Goal: Task Accomplishment & Management: Use online tool/utility

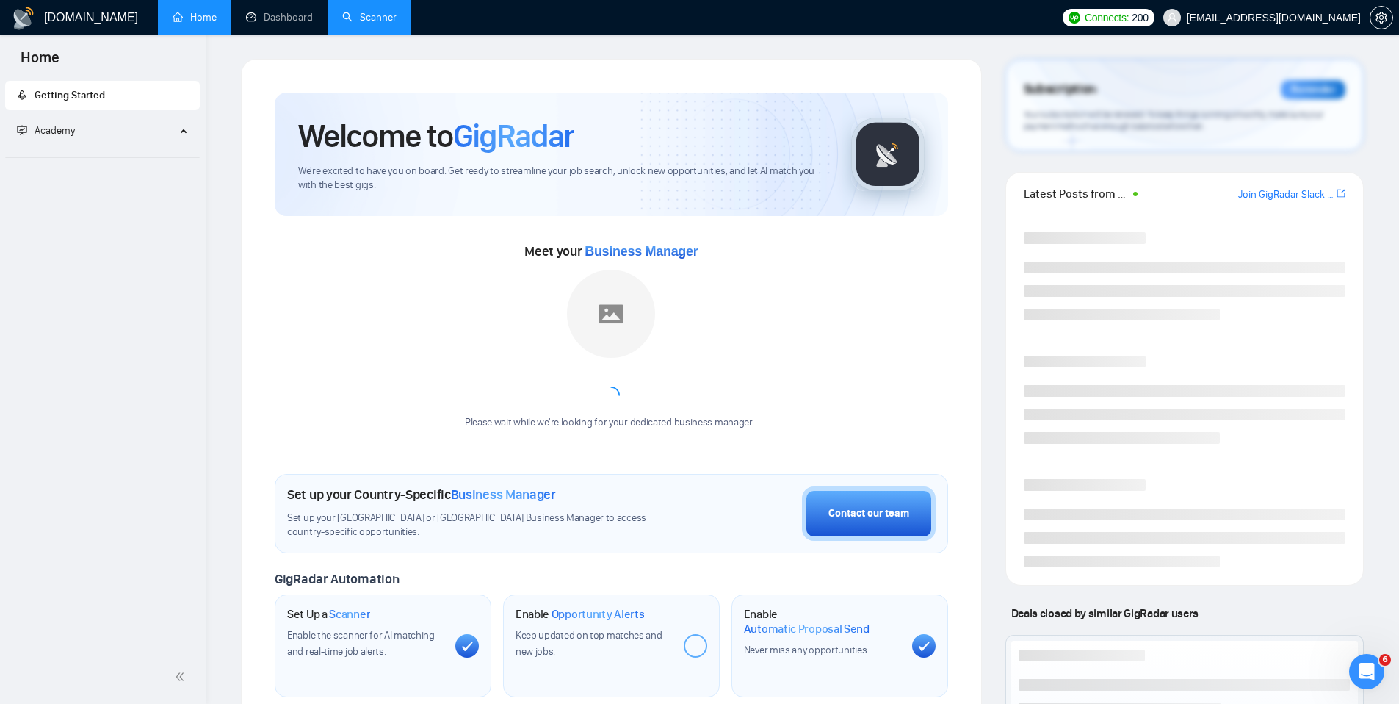
click at [350, 21] on link "Scanner" at bounding box center [369, 17] width 54 height 12
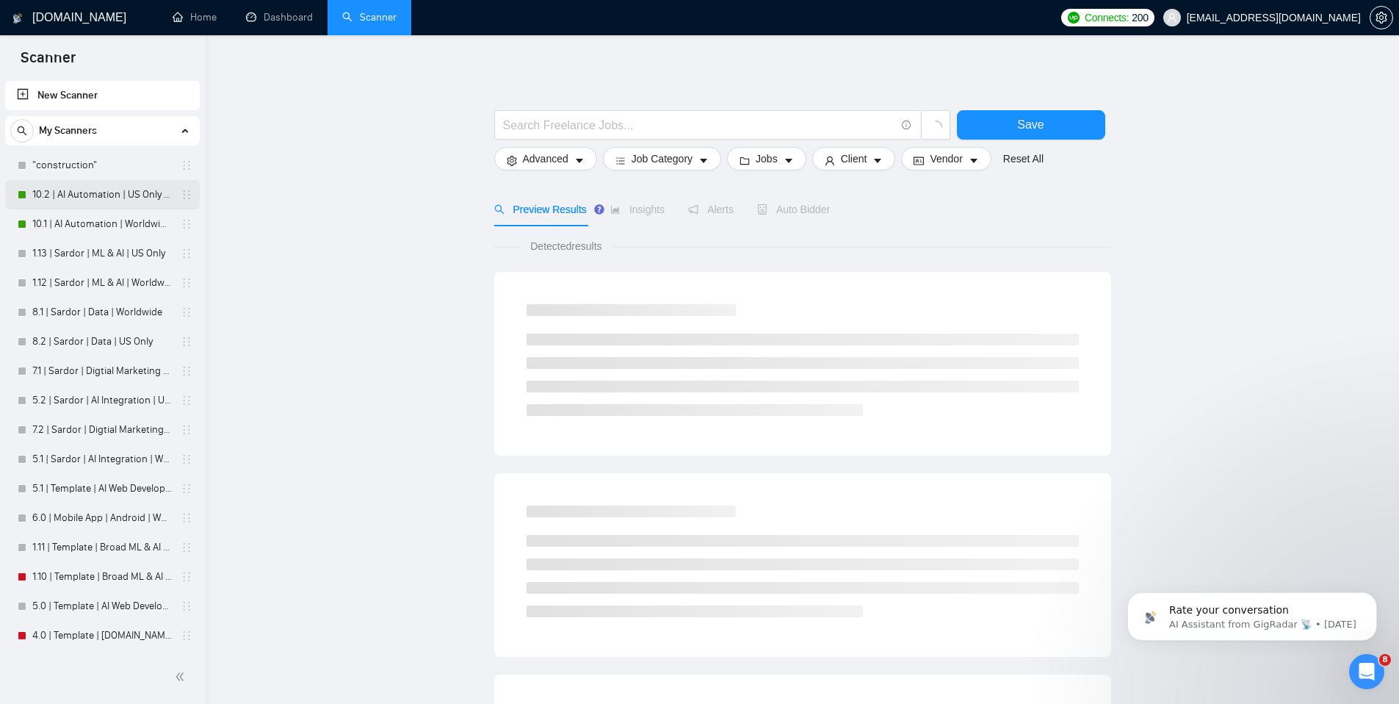
click at [75, 201] on link "10.2 | AI Automation | US Only | Simple Sardor" at bounding box center [102, 194] width 140 height 29
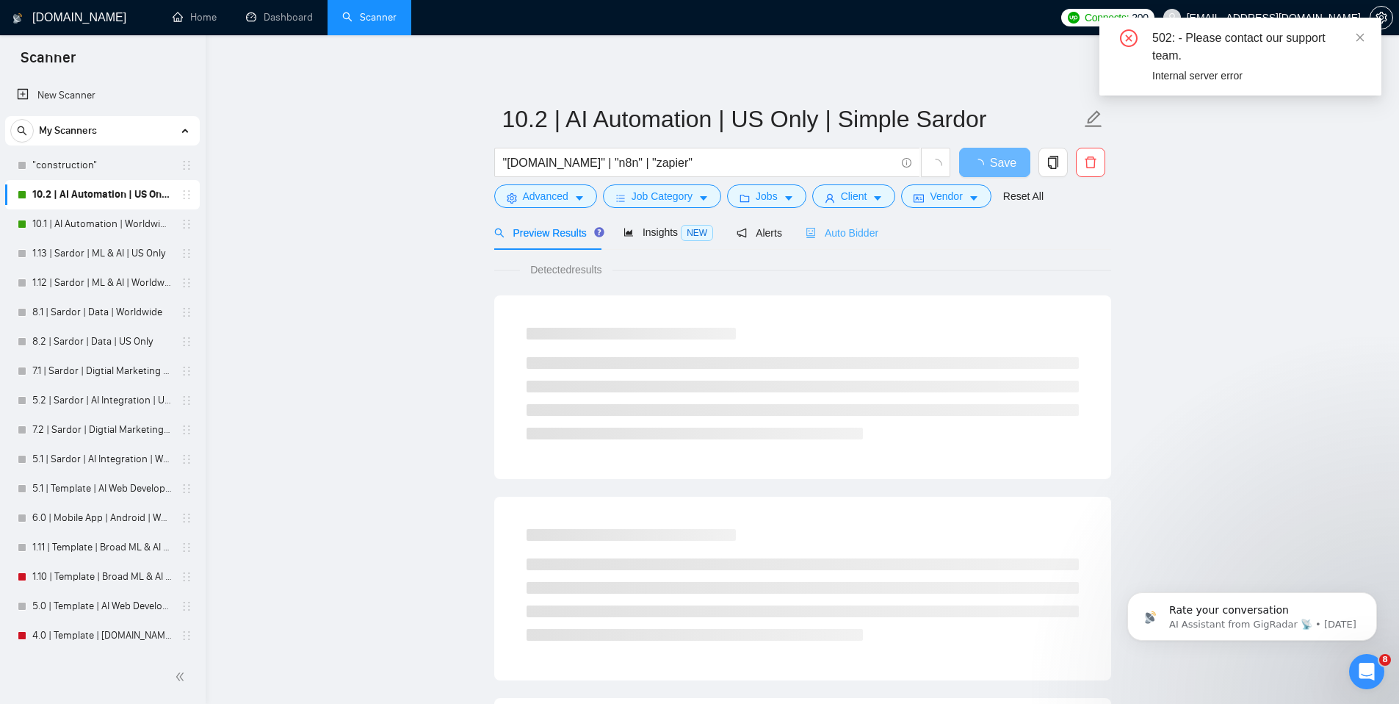
click at [830, 241] on div "Auto Bidder" at bounding box center [842, 232] width 73 height 35
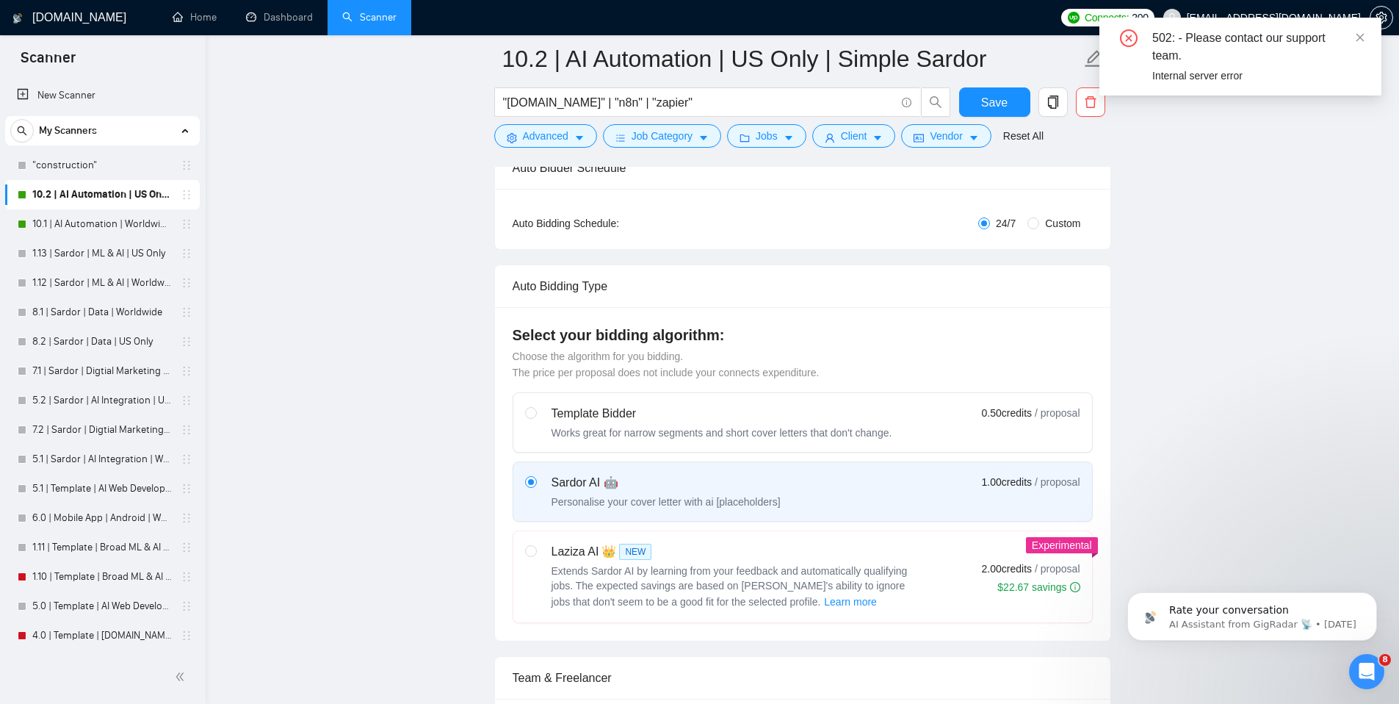
scroll to position [599, 0]
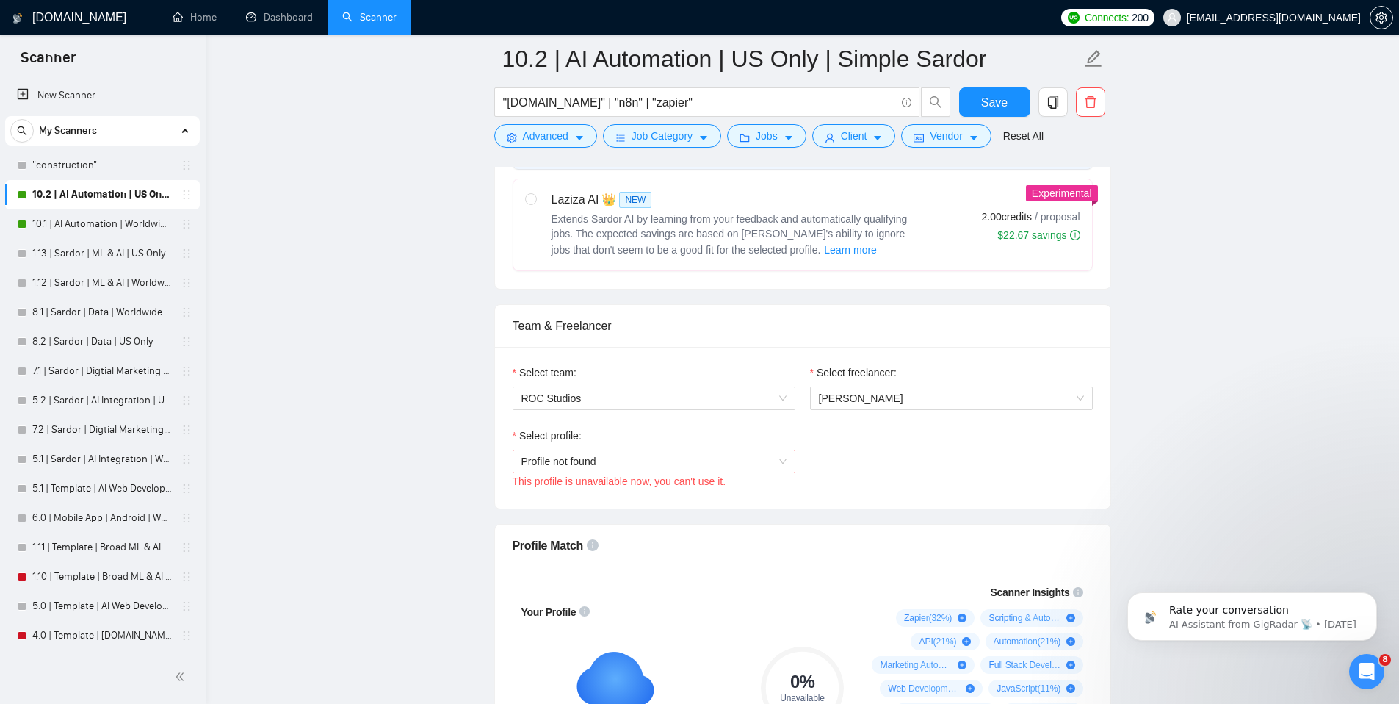
click at [648, 461] on span "Profile not found" at bounding box center [653, 461] width 265 height 22
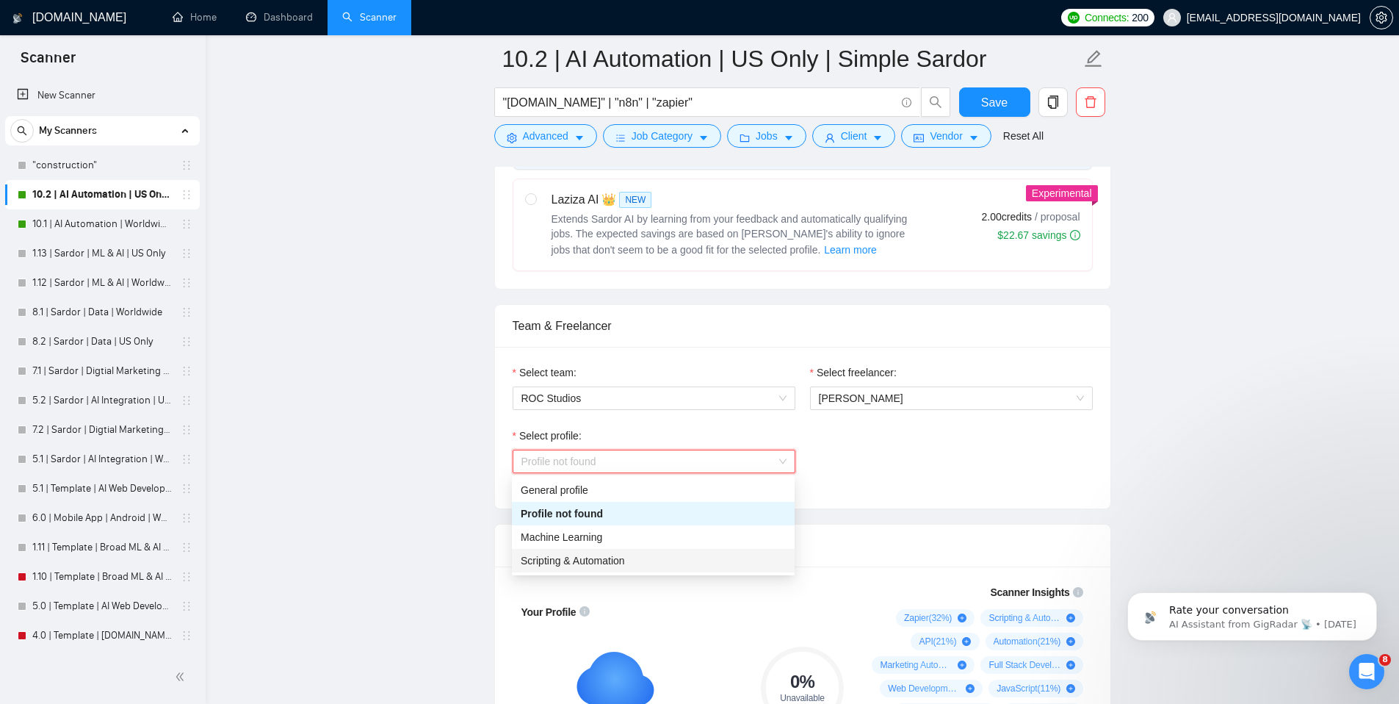
click at [599, 564] on span "Scripting & Automation" at bounding box center [573, 561] width 104 height 12
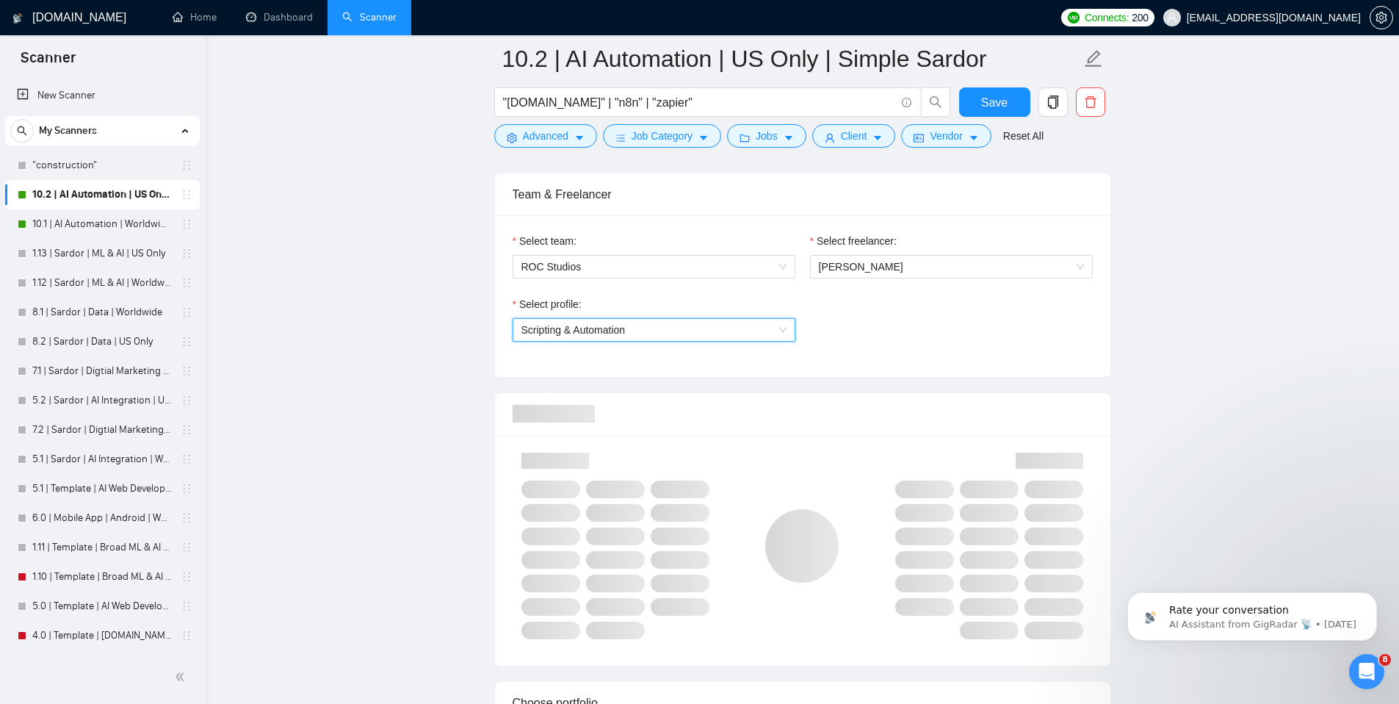
scroll to position [827, 0]
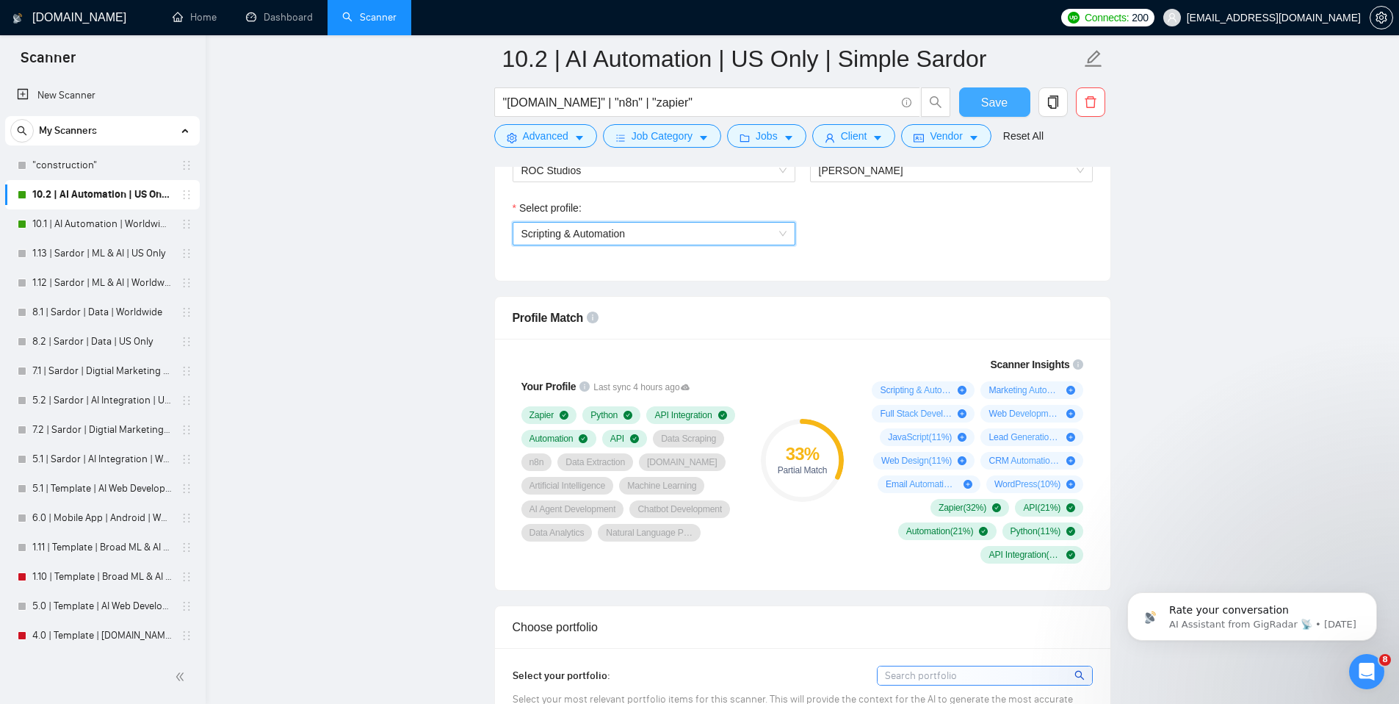
click at [1002, 99] on span "Save" at bounding box center [994, 102] width 26 height 18
click at [108, 231] on link "10.1 | AI Automation | Worldwide | Simple Sardor" at bounding box center [102, 223] width 140 height 29
click at [78, 220] on link "10.1 | AI Automation | Worldwide | Simple Sardor" at bounding box center [102, 223] width 140 height 29
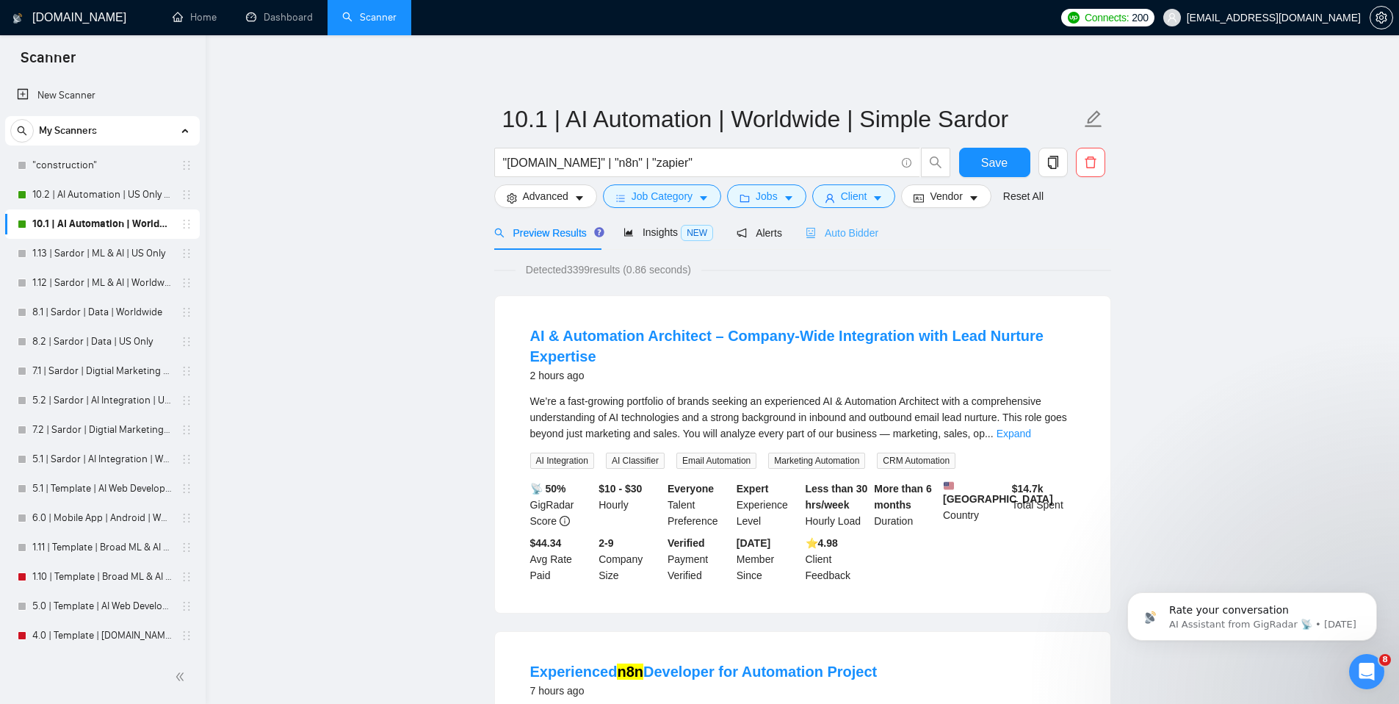
click at [862, 242] on div "Auto Bidder" at bounding box center [842, 232] width 73 height 35
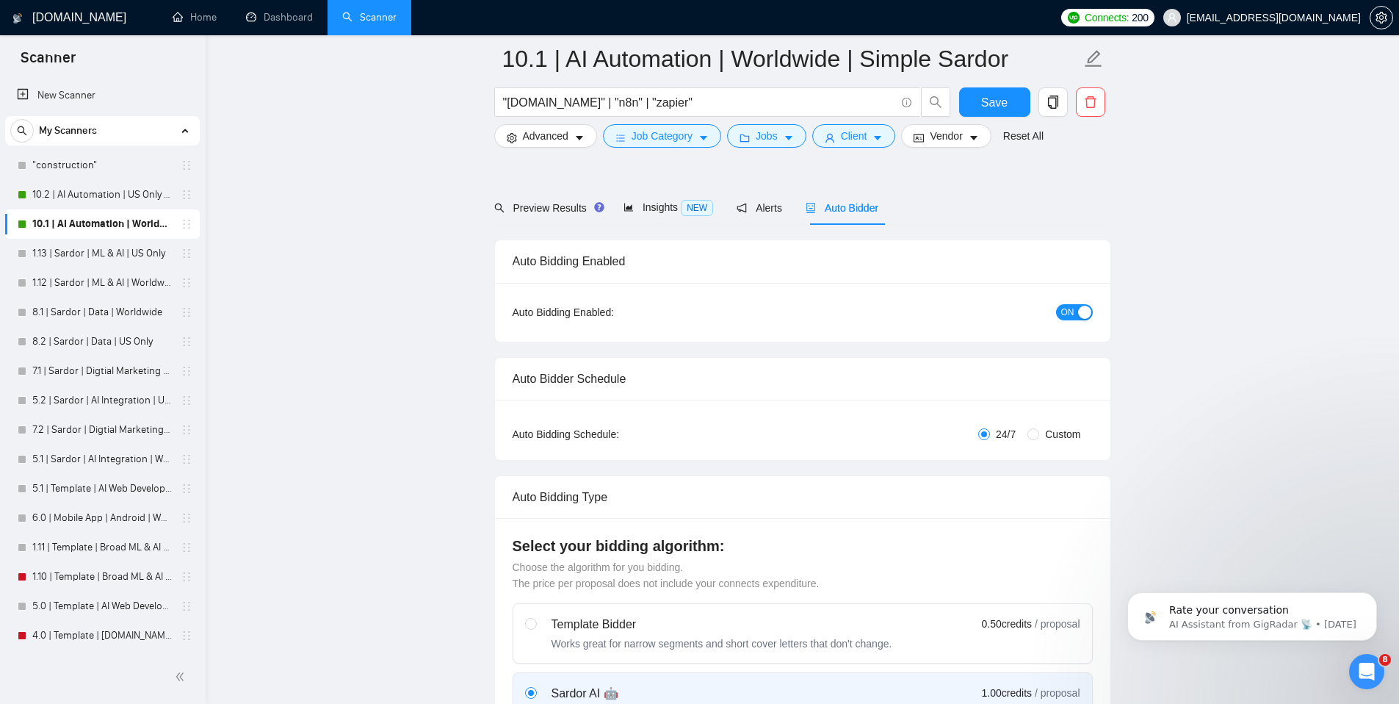
scroll to position [533, 0]
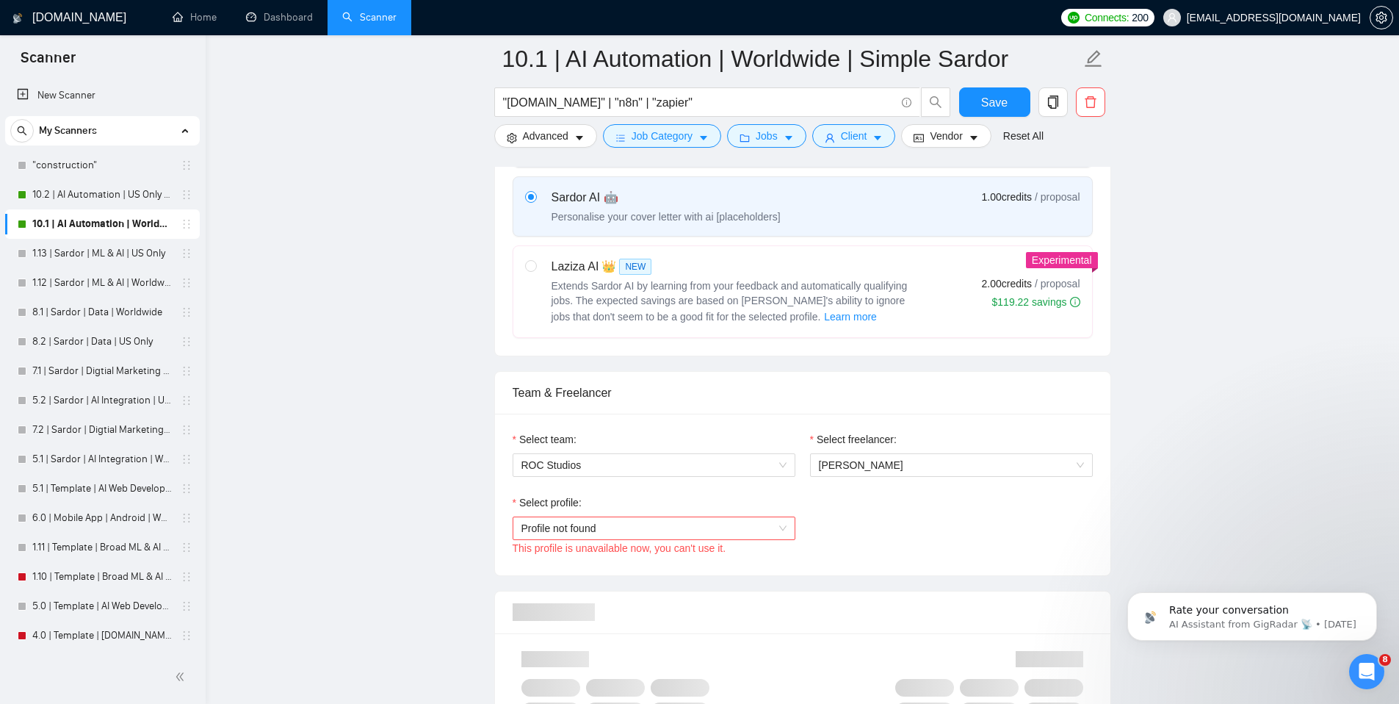
click at [681, 531] on span "Profile not found" at bounding box center [653, 528] width 265 height 22
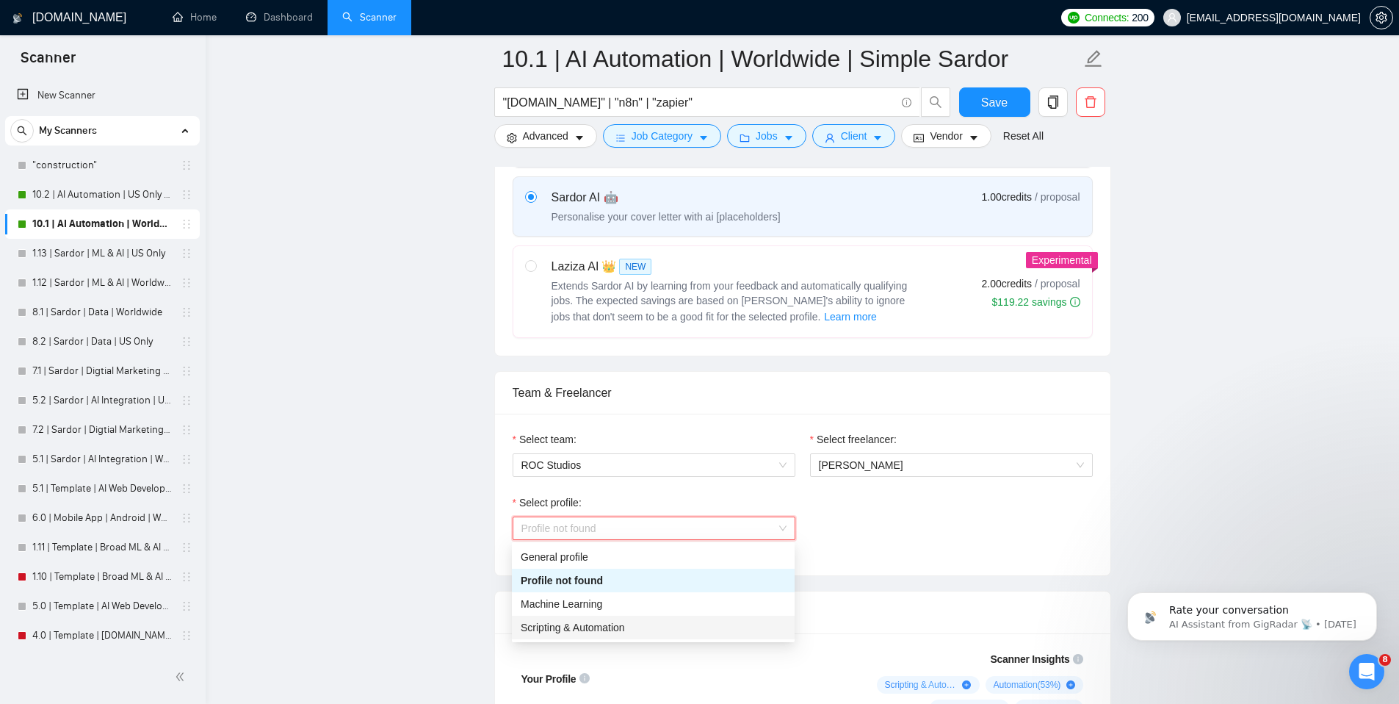
click at [625, 624] on span "Scripting & Automation" at bounding box center [573, 627] width 104 height 12
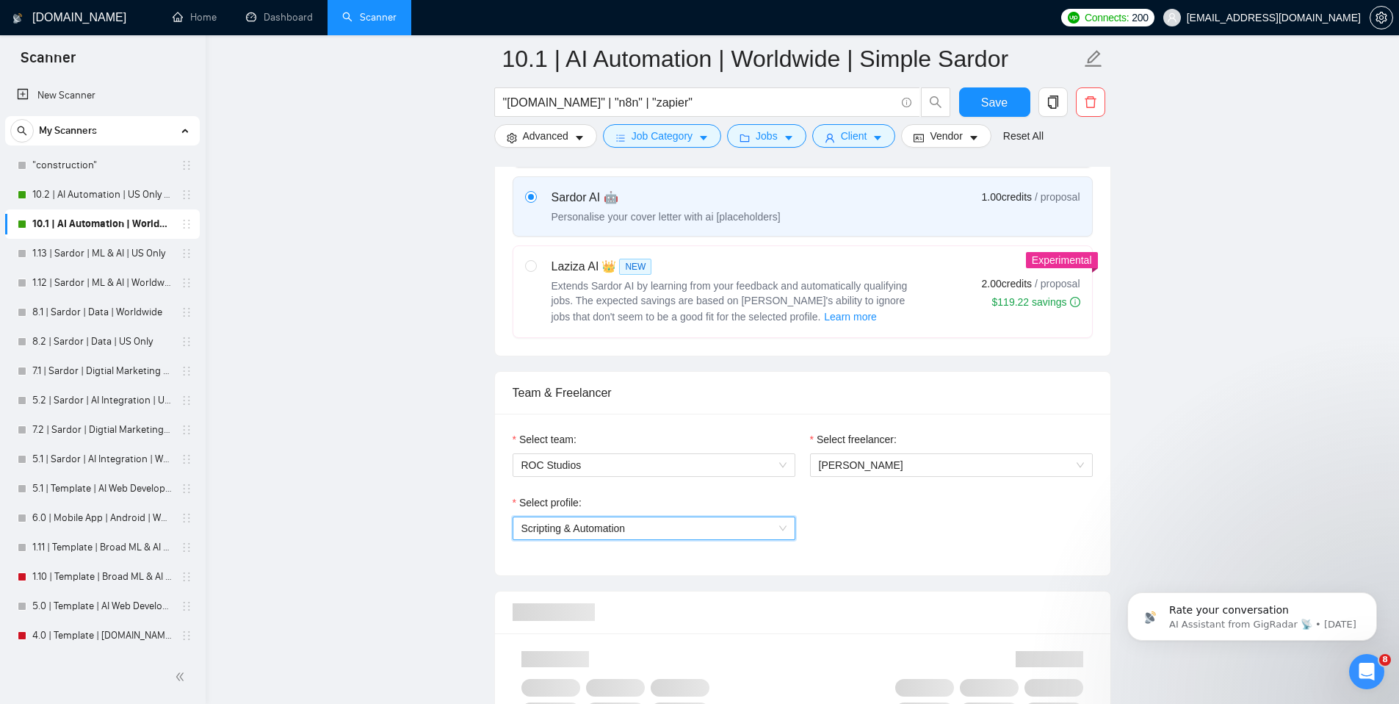
scroll to position [858, 0]
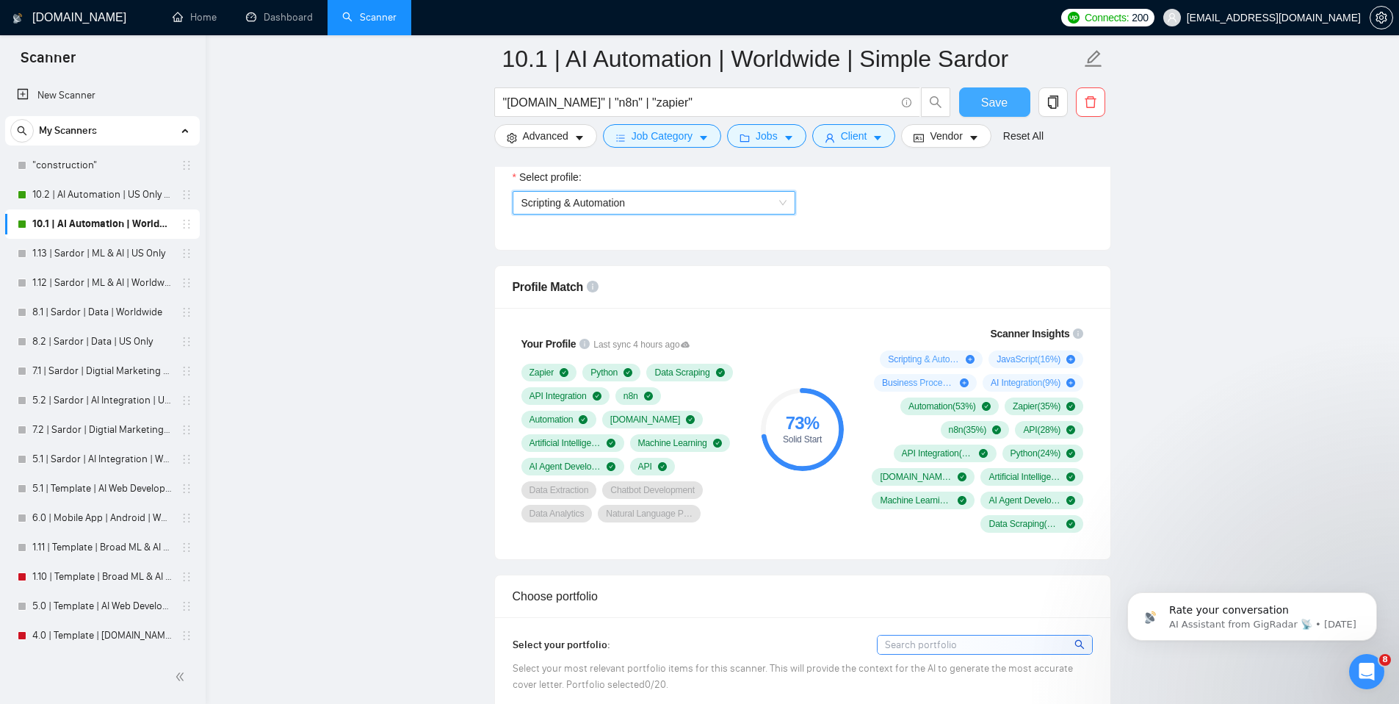
click at [1004, 105] on span "Save" at bounding box center [994, 102] width 26 height 18
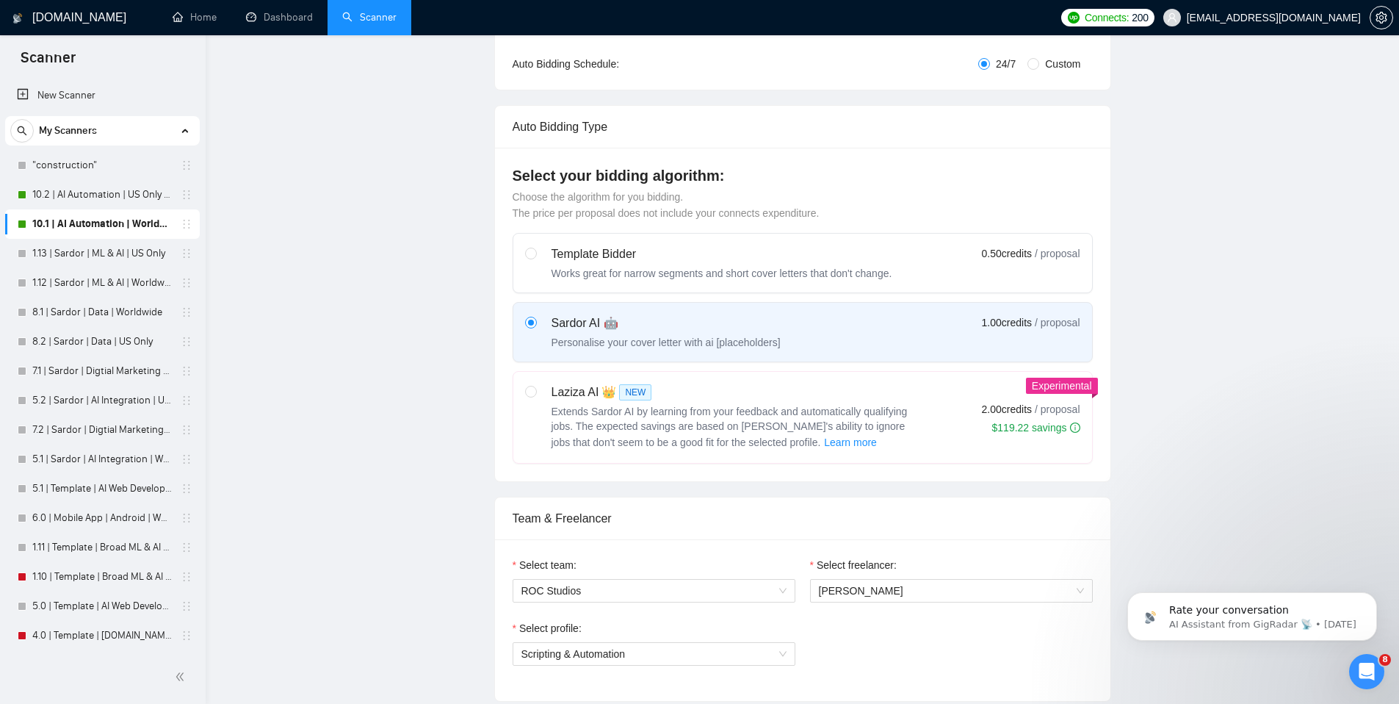
scroll to position [0, 0]
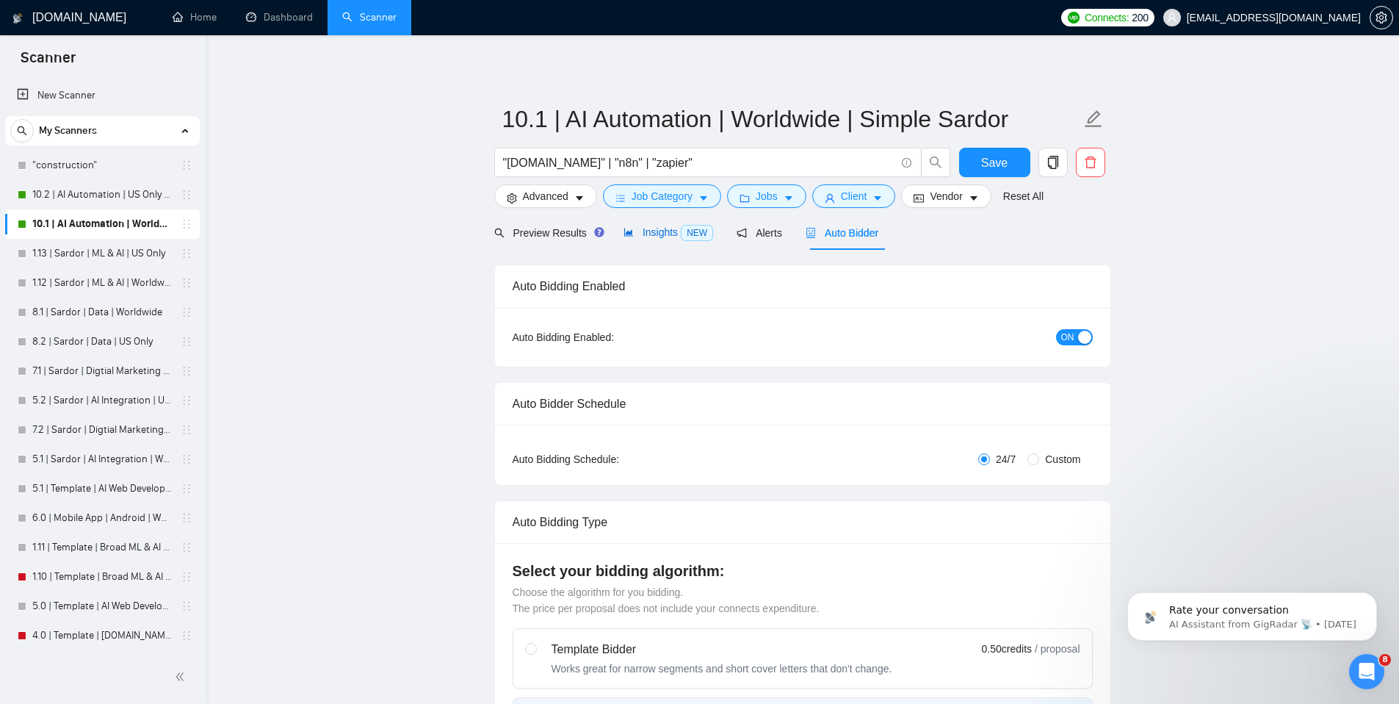
click at [660, 228] on span "Insights NEW" at bounding box center [669, 232] width 90 height 12
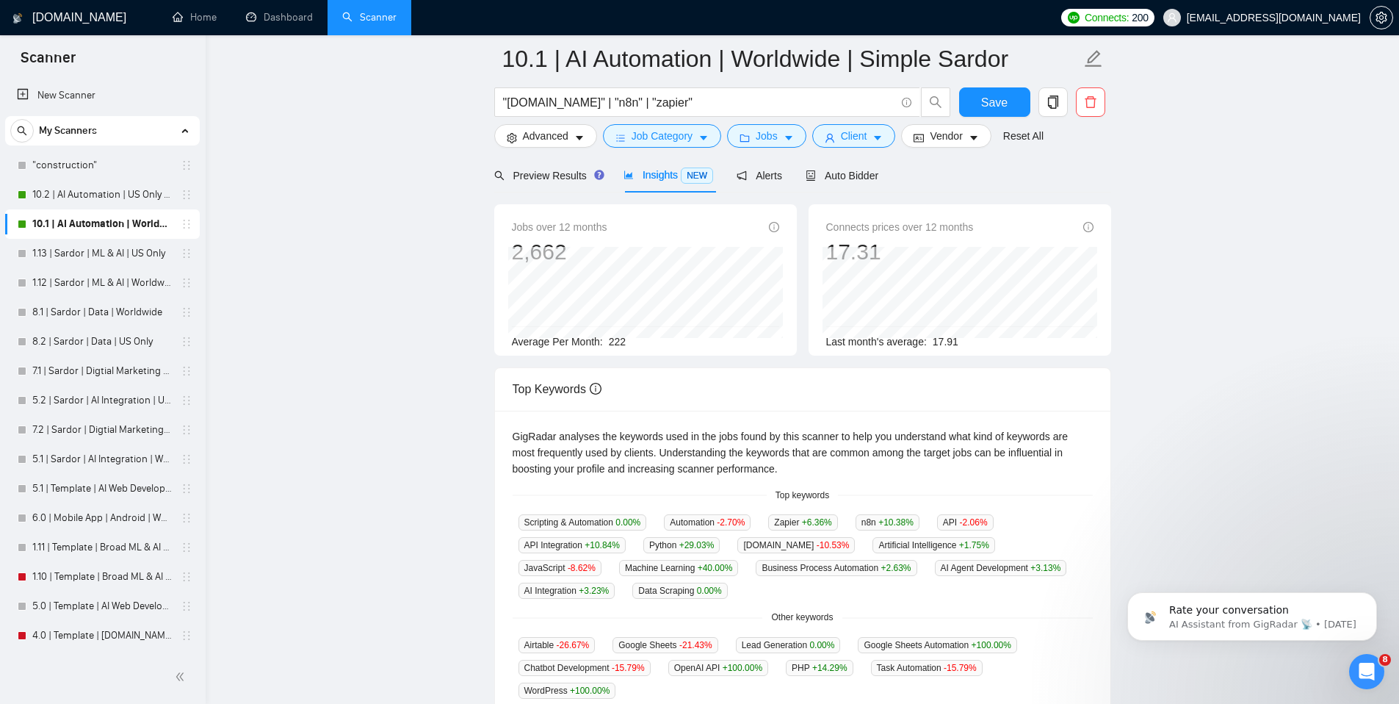
scroll to position [152, 0]
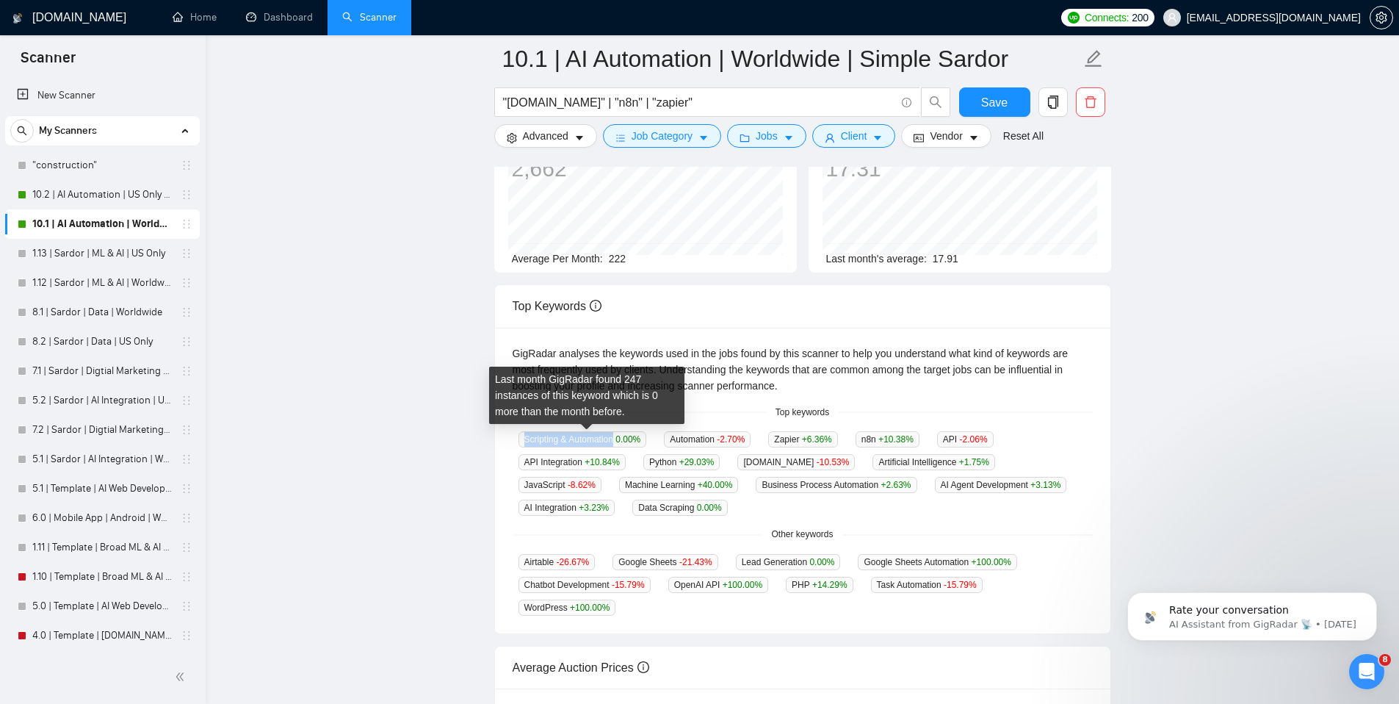
drag, startPoint x: 526, startPoint y: 437, endPoint x: 618, endPoint y: 434, distance: 92.6
click at [618, 434] on span "Scripting & Automation 0.00 %" at bounding box center [583, 439] width 129 height 16
copy span "Scripting & Automation"
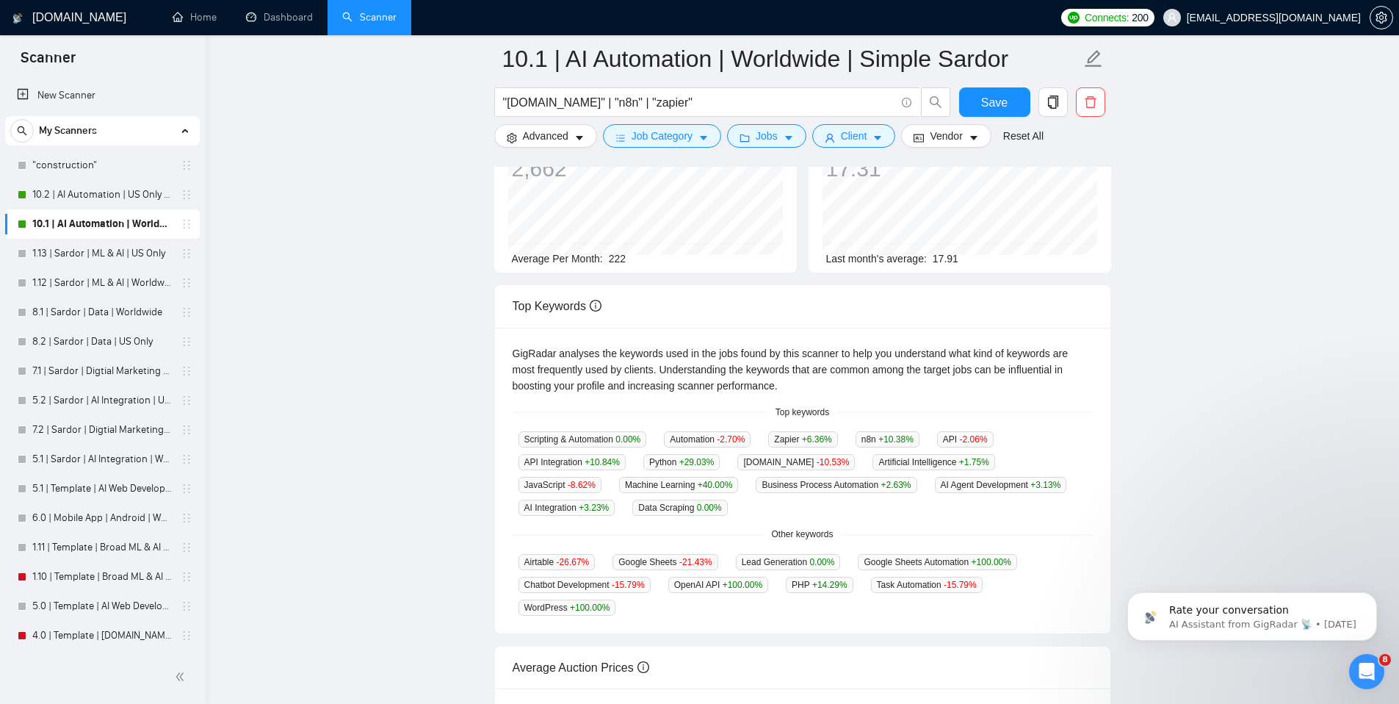
click at [380, 400] on main "10.1 | AI Automation | Worldwide | Simple Sardor "[DOMAIN_NAME]" | "n8n" | "zap…" at bounding box center [802, 416] width 1147 height 1019
